Goal: Check status

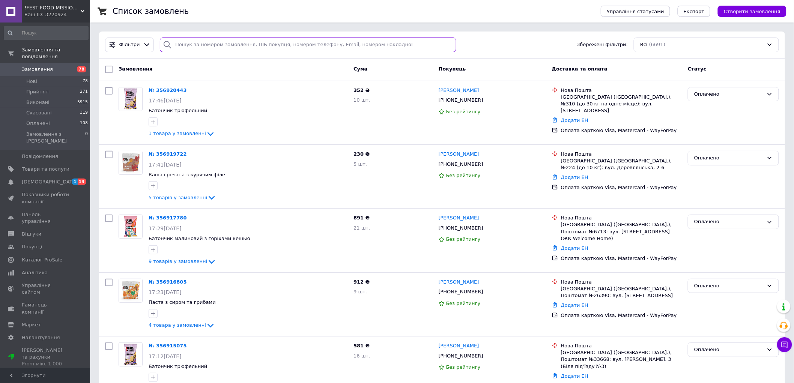
click at [187, 41] on input "search" at bounding box center [308, 45] width 296 height 15
paste input "Винокуров Олександр"
type input "Винокуров Олександр"
